Goal: Information Seeking & Learning: Find specific fact

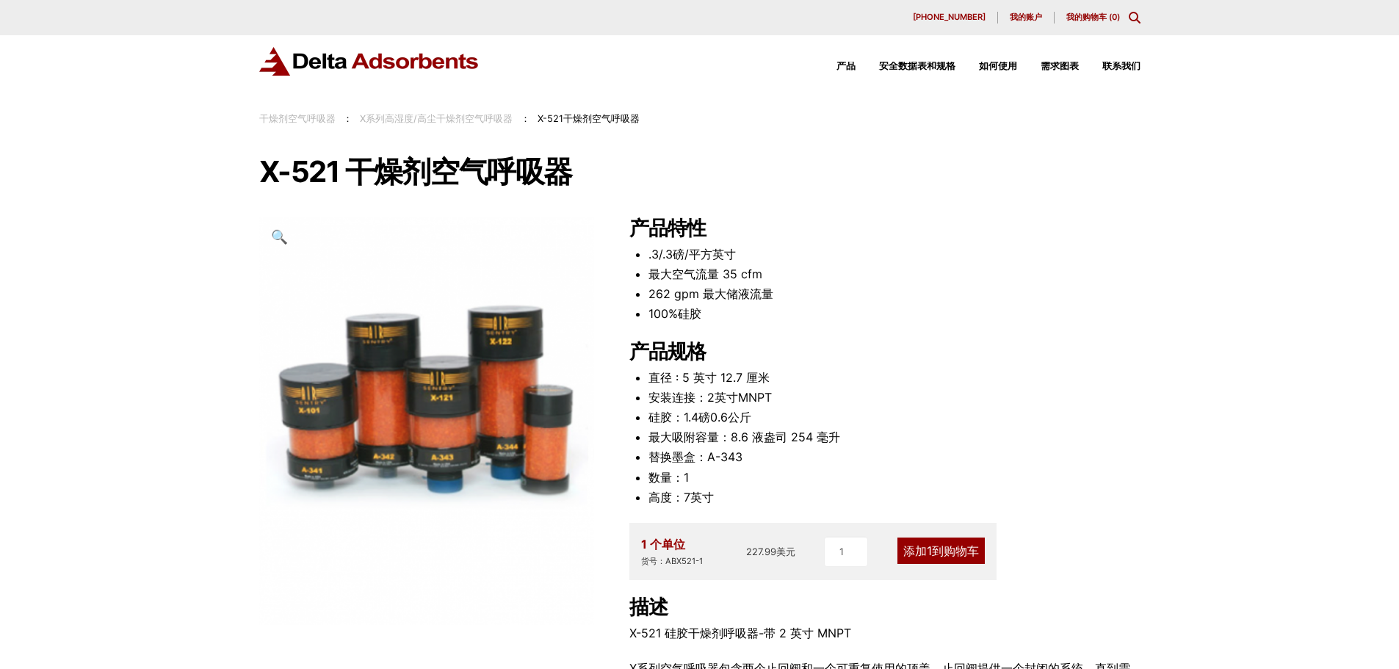
click at [112, 600] on div "我们的网站检测到您正在使用过时的浏览器，这将阻止您访问某些功能。为了获得最佳的整体用户体验，请使用以下浏览器之一访问我们的网站。 铬合金 火狐 边缘 Safa…" at bounding box center [699, 586] width 1399 height 1172
click at [54, 433] on div "我们的网站检测到您正在使用过时的浏览器，这将阻止您访问某些功能。为了获得最佳的整体用户体验，请使用以下浏览器之一访问我们的网站。 铬合金 火狐 边缘 Safa…" at bounding box center [699, 586] width 1399 height 1172
drag, startPoint x: 708, startPoint y: 459, endPoint x: 751, endPoint y: 475, distance: 46.3
click at [751, 475] on ul "直径 : 5 英寸 12.7 厘米 安装连接：2英寸MNPT 硅胶：1.4磅0.6公斤 最大吸附容量：8.6 液盎司 254 毫升 替换墨盒：A-343 数量…" at bounding box center [895, 438] width 492 height 140
copy ul "A-343 数量：1"
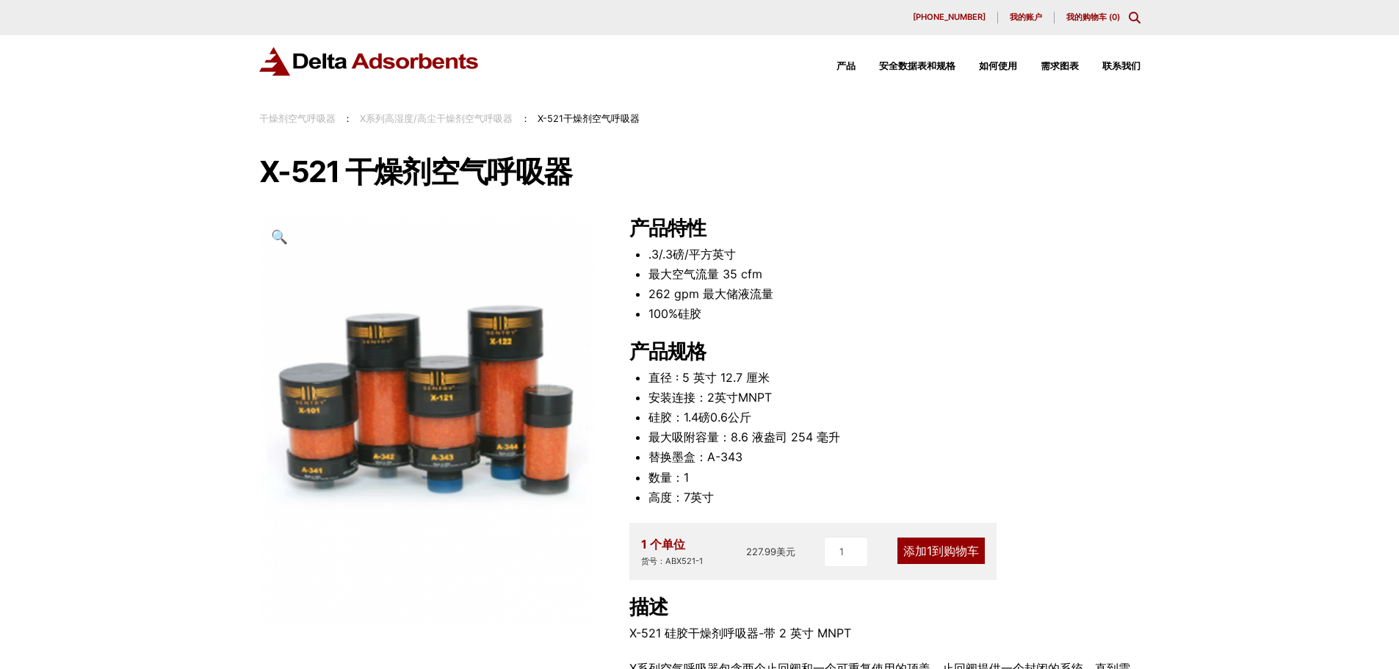
click at [1202, 297] on div "我们的网站检测到您正在使用过时的浏览器，这将阻止您访问某些功能。为了获得最佳的整体用户体验，请使用以下浏览器之一访问我们的网站。 铬合金 火狐 边缘 Safa…" at bounding box center [699, 586] width 1399 height 1172
click at [1032, 373] on li "直径 : 5 英寸 12.7 厘米" at bounding box center [895, 378] width 492 height 20
click at [0, 427] on div "我们的网站检测到您正在使用过时的浏览器，这将阻止您访问某些功能。为了获得最佳的整体用户体验，请使用以下浏览器之一访问我们的网站。 铬合金 火狐 边缘 Safa…" at bounding box center [699, 586] width 1399 height 1172
click at [32, 371] on div "我们的网站检测到您正在使用过时的浏览器，这将阻止您访问某些功能。为了获得最佳的整体用户体验，请使用以下浏览器之一访问我们的网站。 铬合金 火狐 边缘 Safa…" at bounding box center [699, 586] width 1399 height 1172
drag, startPoint x: 707, startPoint y: 396, endPoint x: 778, endPoint y: 397, distance: 70.5
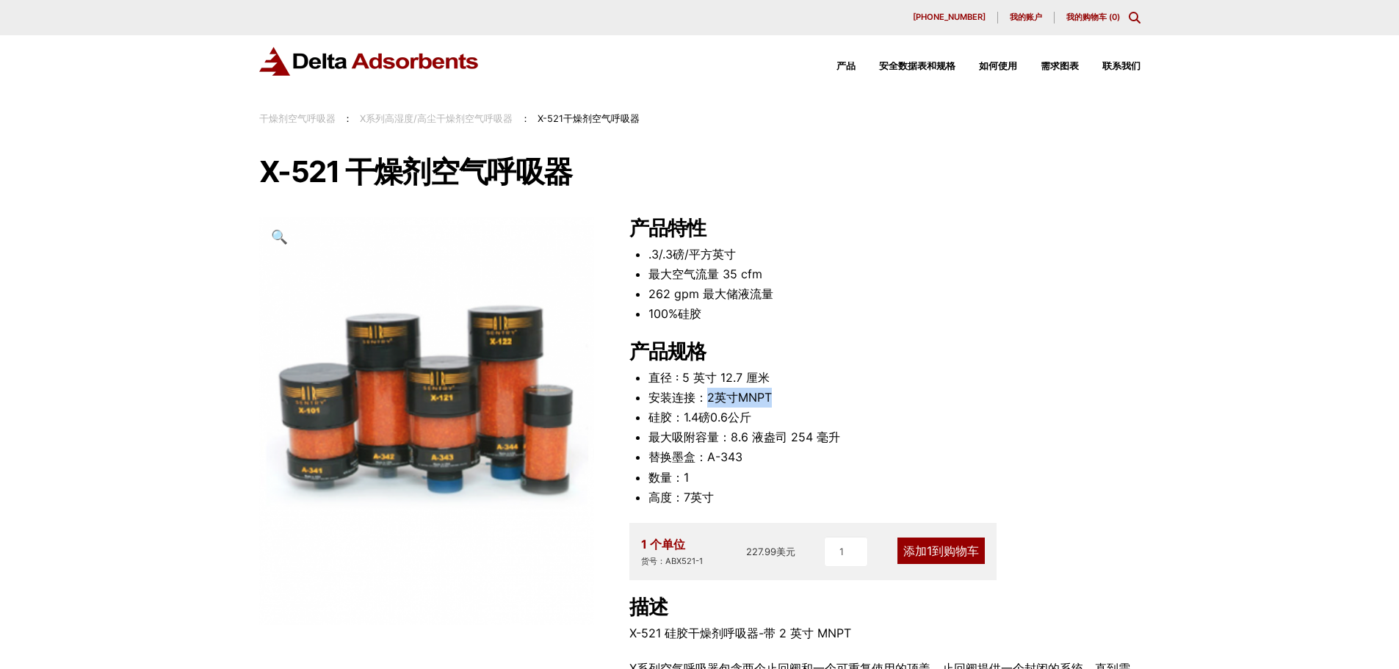
click at [778, 397] on li "安装连接：2英寸MNPT" at bounding box center [895, 398] width 492 height 20
copy font "2英寸MNPT"
